Goal: Task Accomplishment & Management: Use online tool/utility

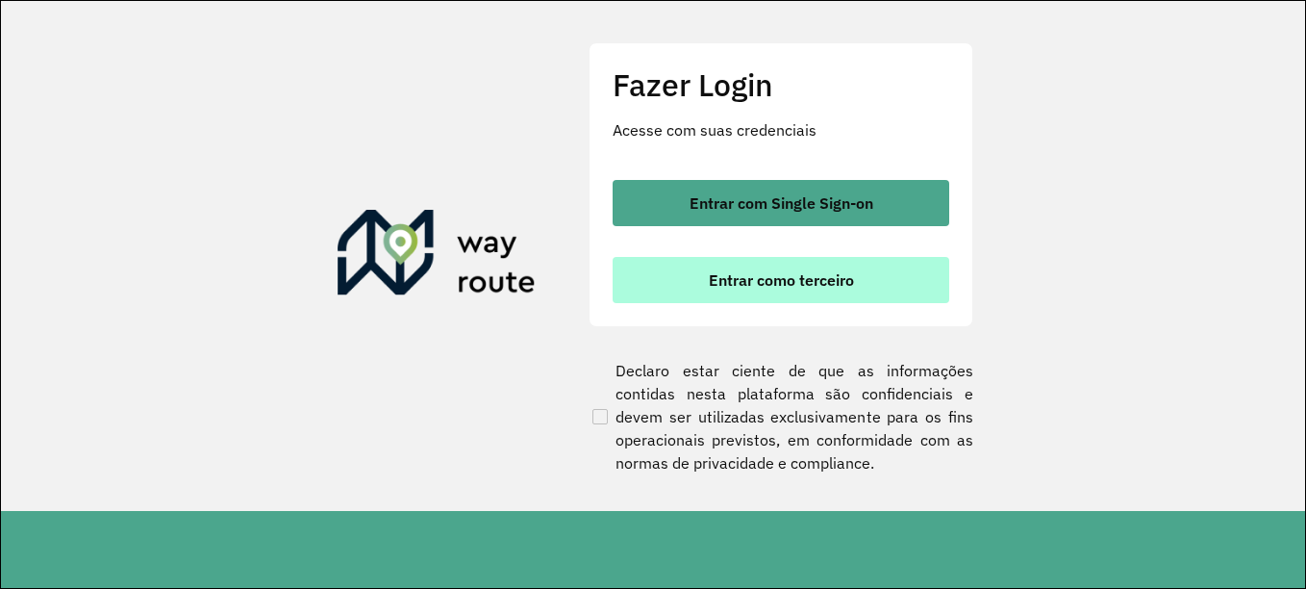
click at [863, 264] on button "Entrar como terceiro" at bounding box center [781, 280] width 337 height 46
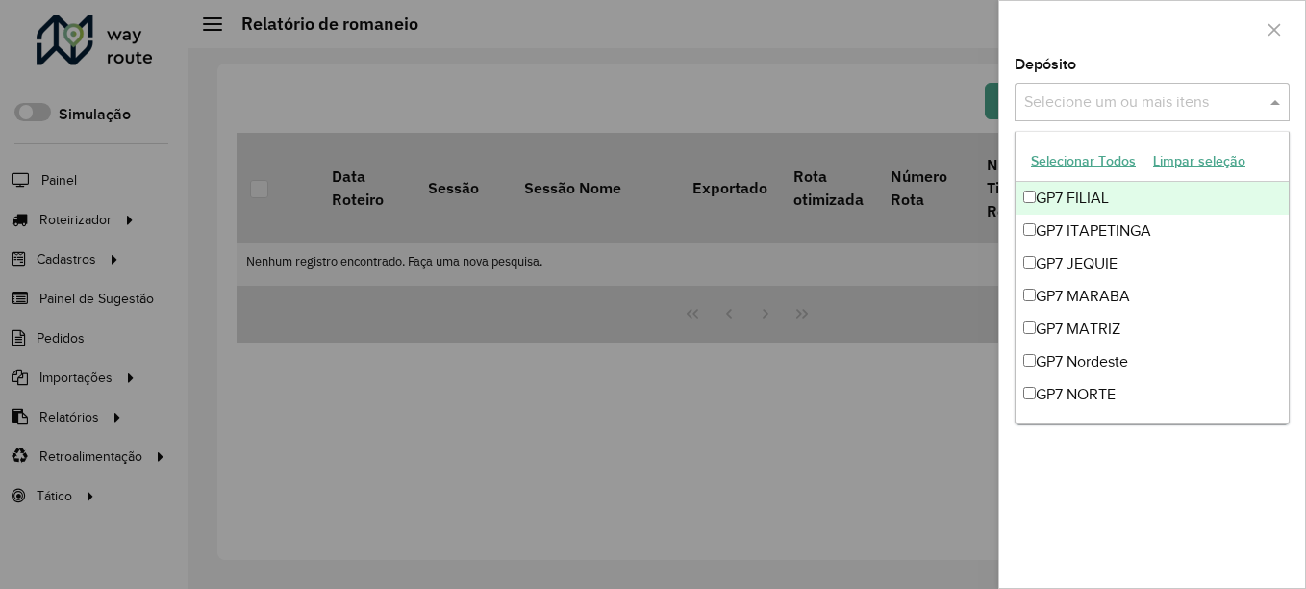
click at [1086, 114] on div "Selecione um ou mais itens" at bounding box center [1152, 102] width 275 height 38
click at [1051, 159] on button "Selecionar Todos" at bounding box center [1083, 161] width 122 height 30
click at [1131, 55] on div at bounding box center [1152, 29] width 306 height 57
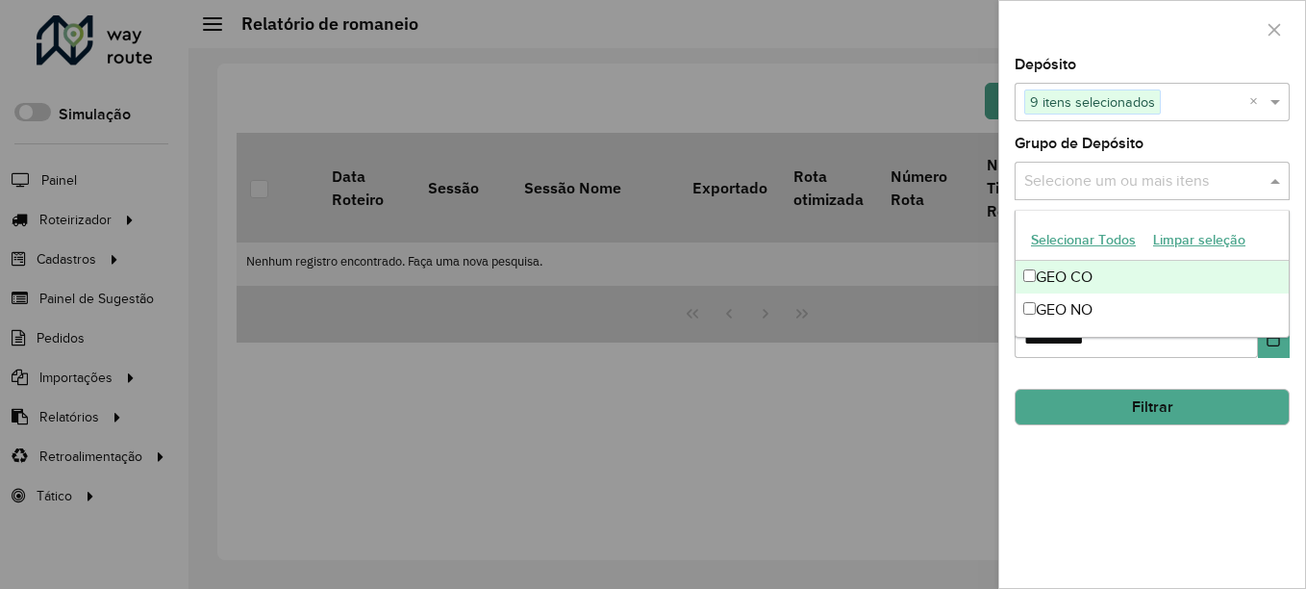
click at [1091, 184] on input "text" at bounding box center [1143, 181] width 246 height 23
click at [1061, 244] on button "Selecionar Todos" at bounding box center [1083, 240] width 122 height 30
click at [1149, 29] on div at bounding box center [1152, 29] width 306 height 57
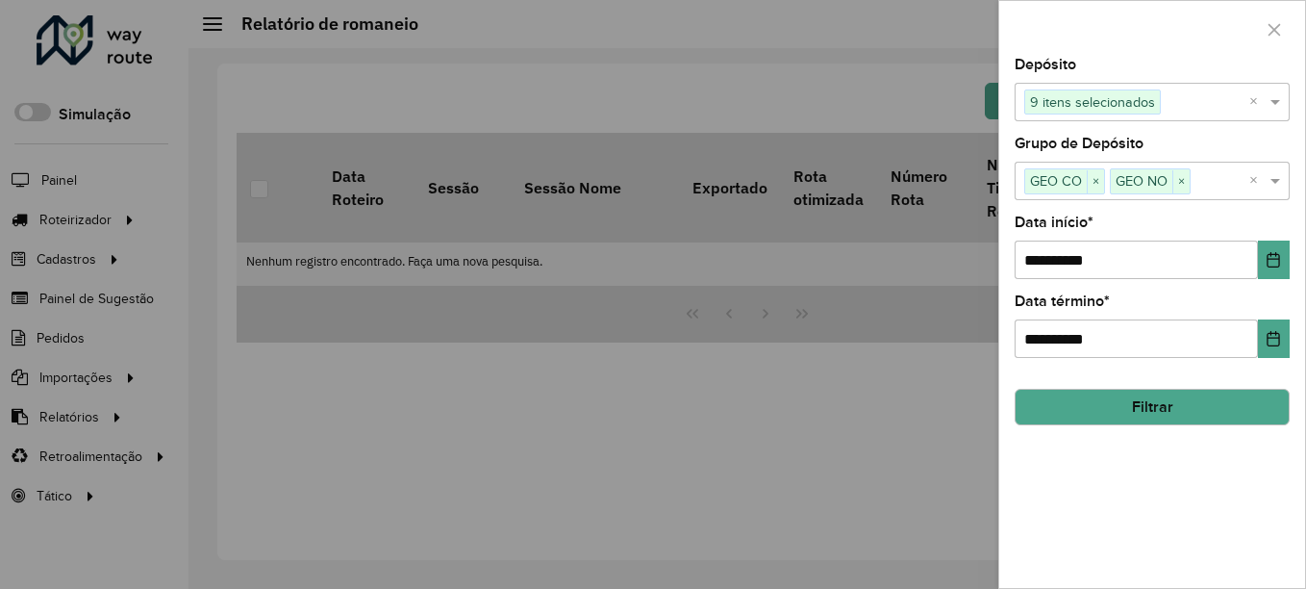
click at [1179, 406] on button "Filtrar" at bounding box center [1152, 407] width 275 height 37
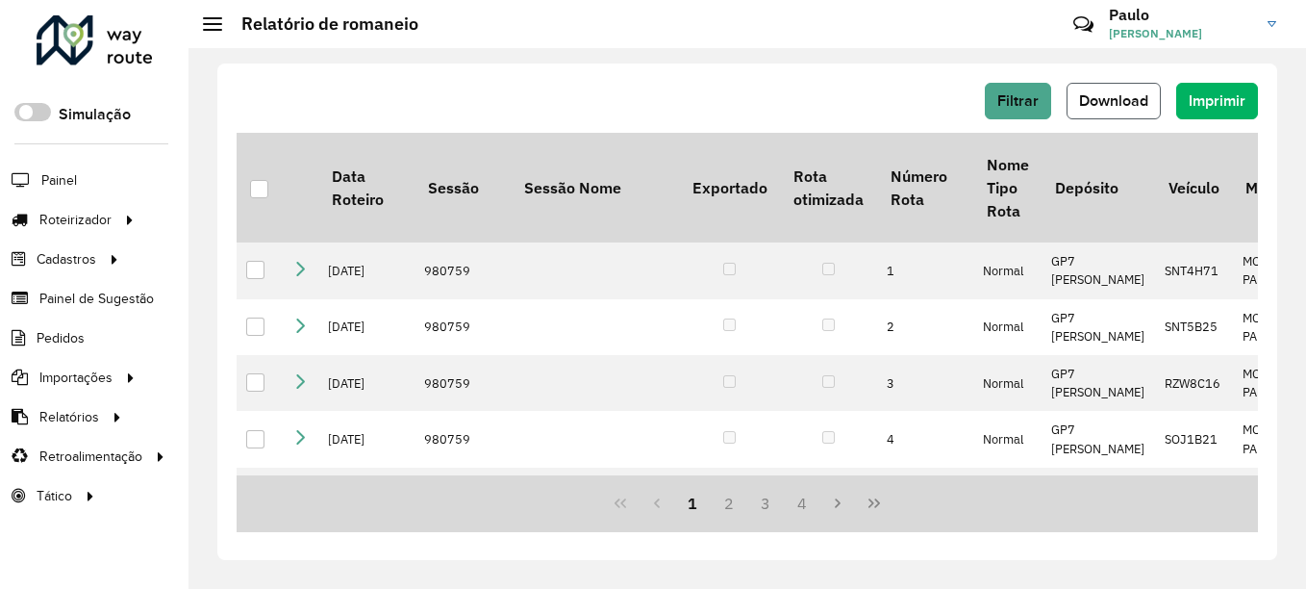
click at [1112, 95] on span "Download" at bounding box center [1113, 100] width 69 height 16
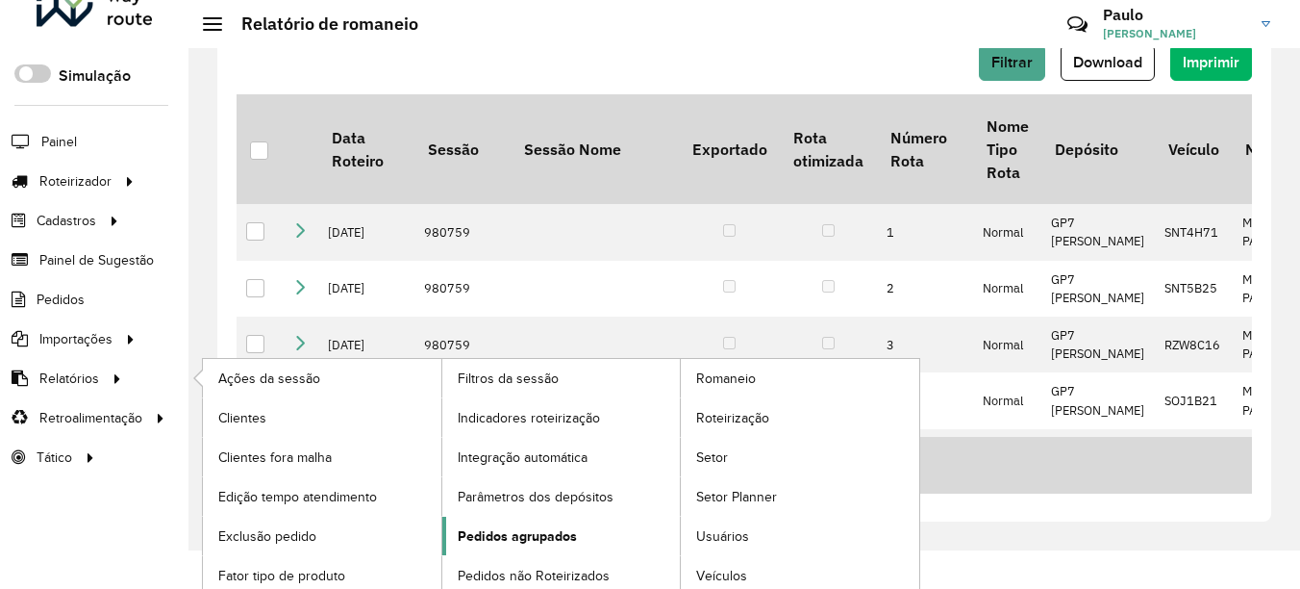
scroll to position [46, 0]
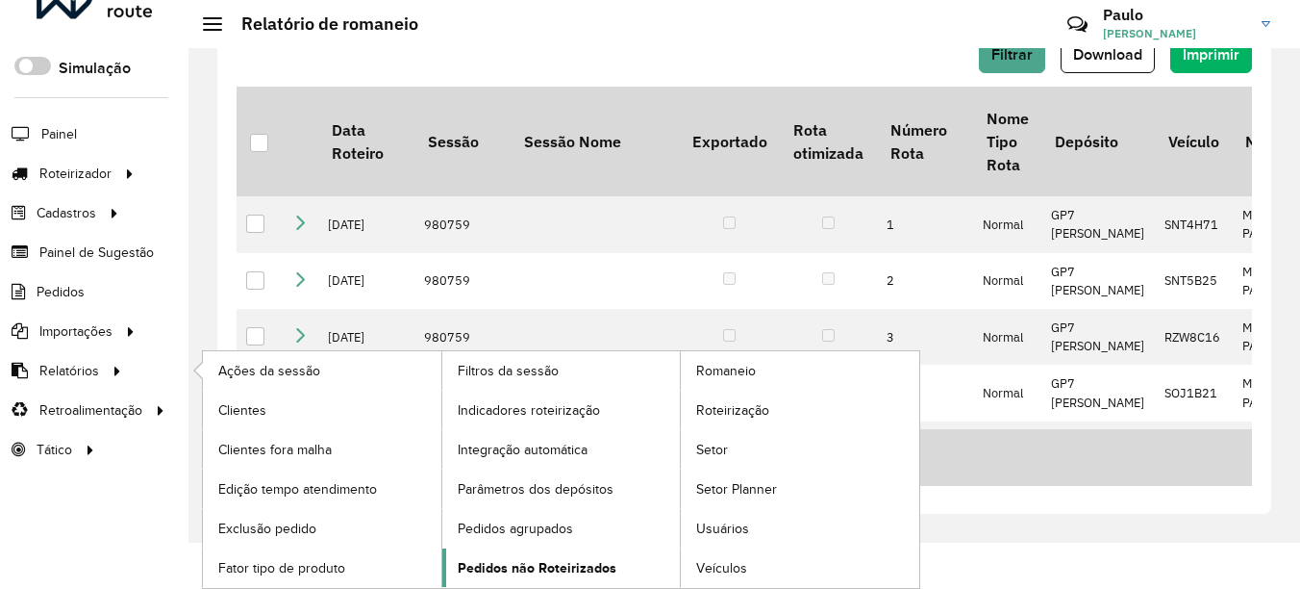
click at [530, 563] on span "Pedidos não Roteirizados" at bounding box center [537, 568] width 159 height 20
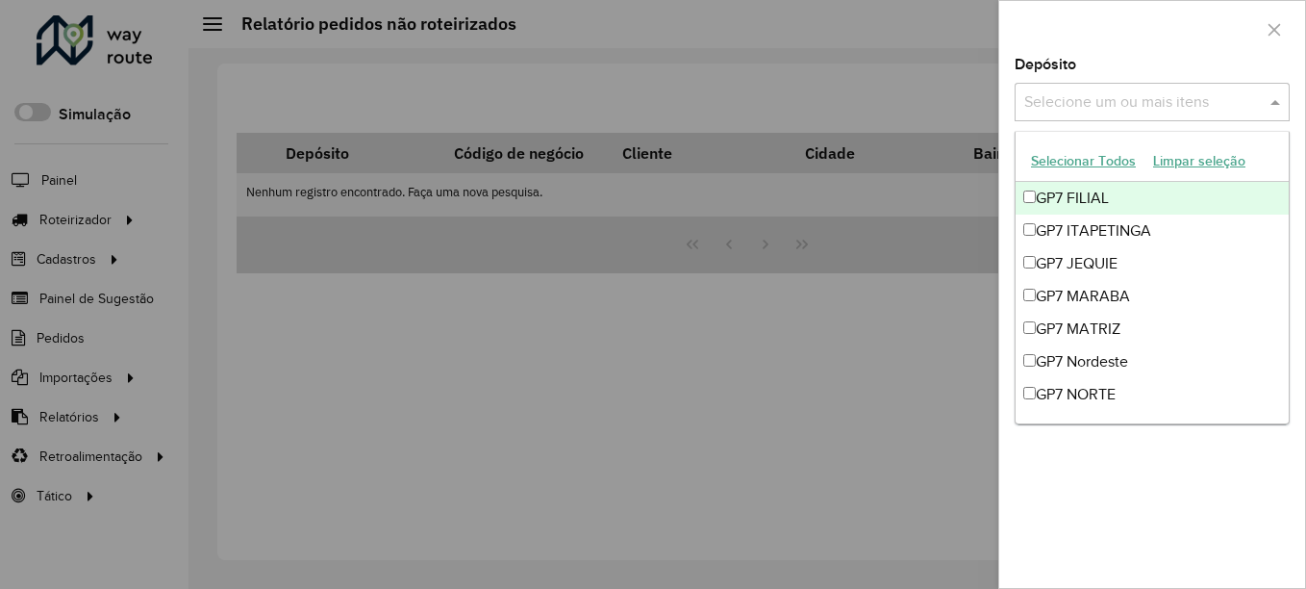
click at [1114, 110] on input "text" at bounding box center [1143, 102] width 246 height 23
click at [1077, 156] on button "Selecionar Todos" at bounding box center [1083, 161] width 122 height 30
click at [1154, 36] on div at bounding box center [1152, 29] width 306 height 57
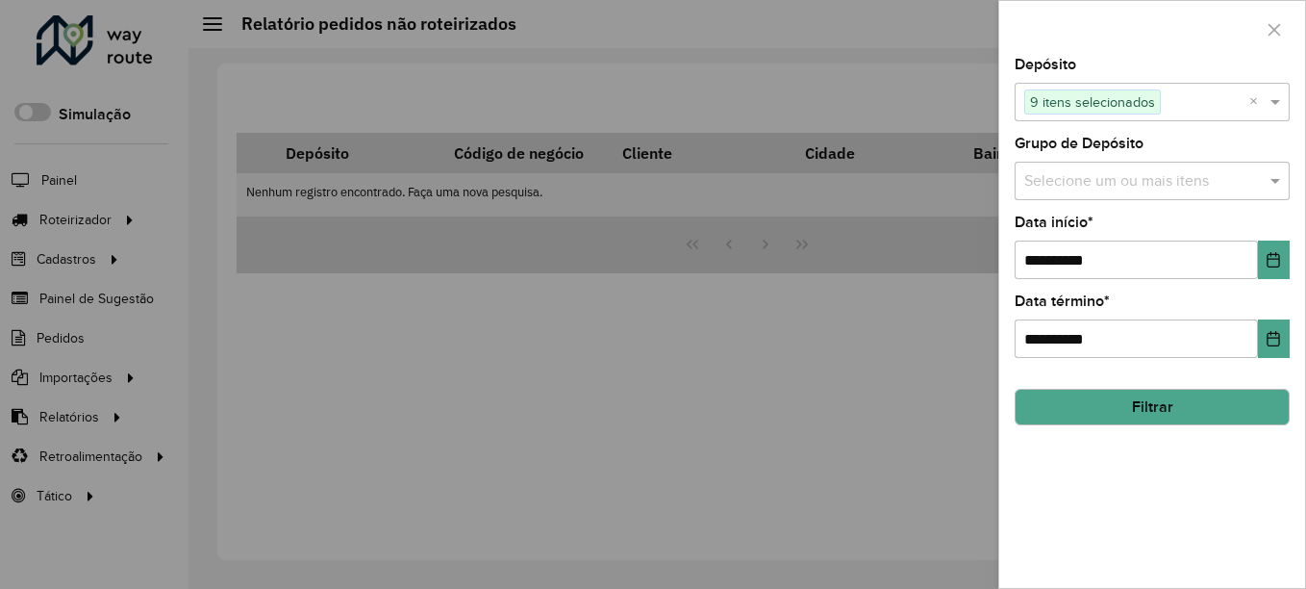
click at [1089, 185] on input "text" at bounding box center [1143, 181] width 246 height 23
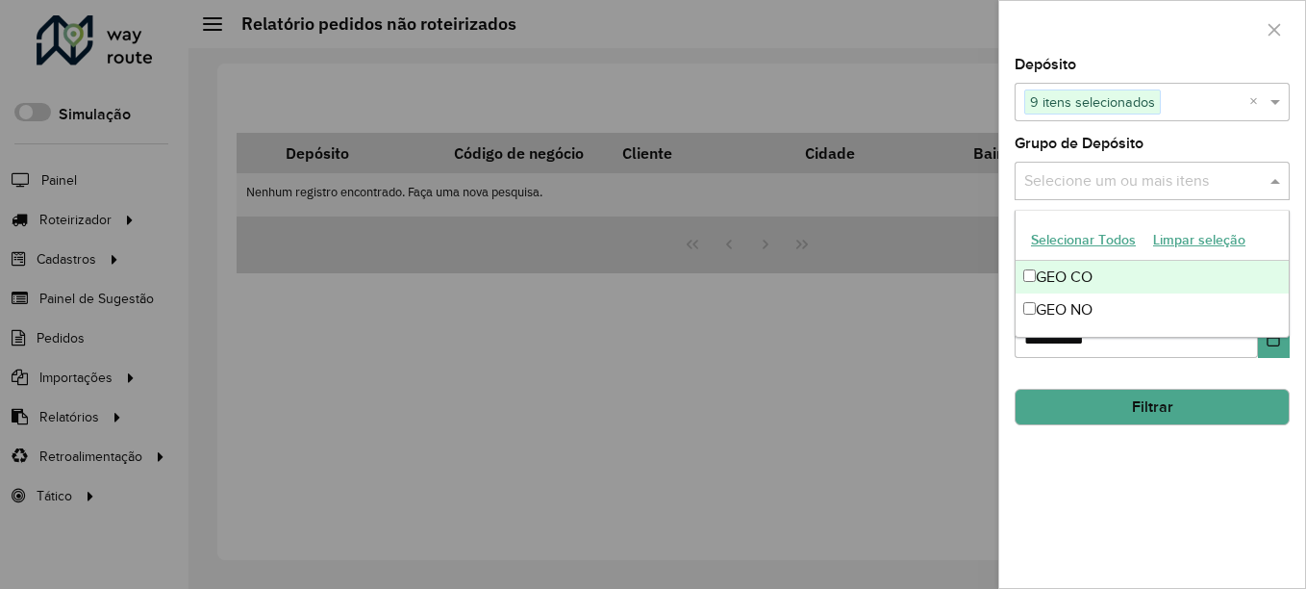
click at [1067, 246] on button "Selecionar Todos" at bounding box center [1083, 240] width 122 height 30
click at [1144, 21] on div at bounding box center [1152, 29] width 306 height 57
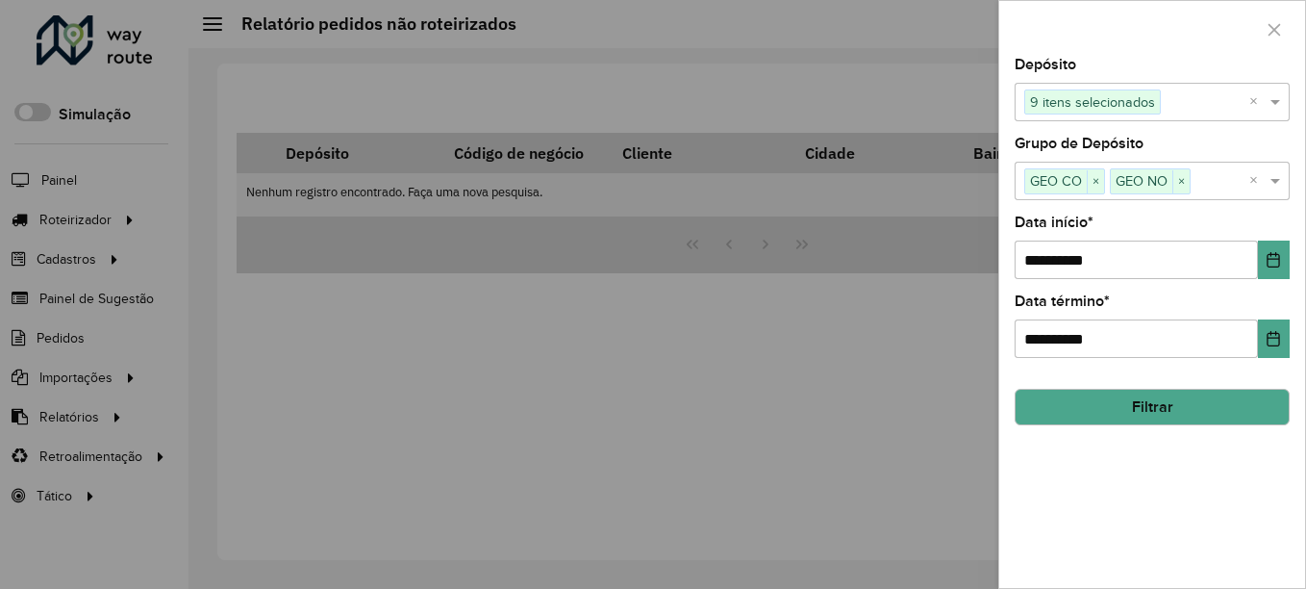
click at [1087, 400] on button "Filtrar" at bounding box center [1152, 407] width 275 height 37
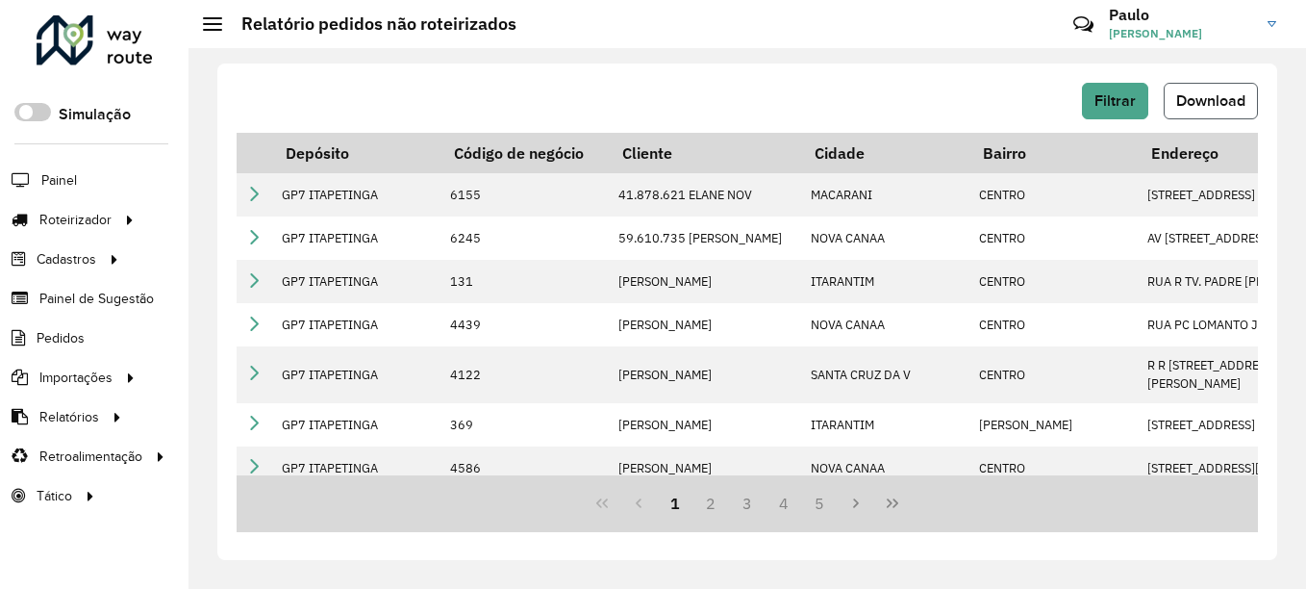
click at [1226, 97] on span "Download" at bounding box center [1210, 100] width 69 height 16
